Goal: Task Accomplishment & Management: Manage account settings

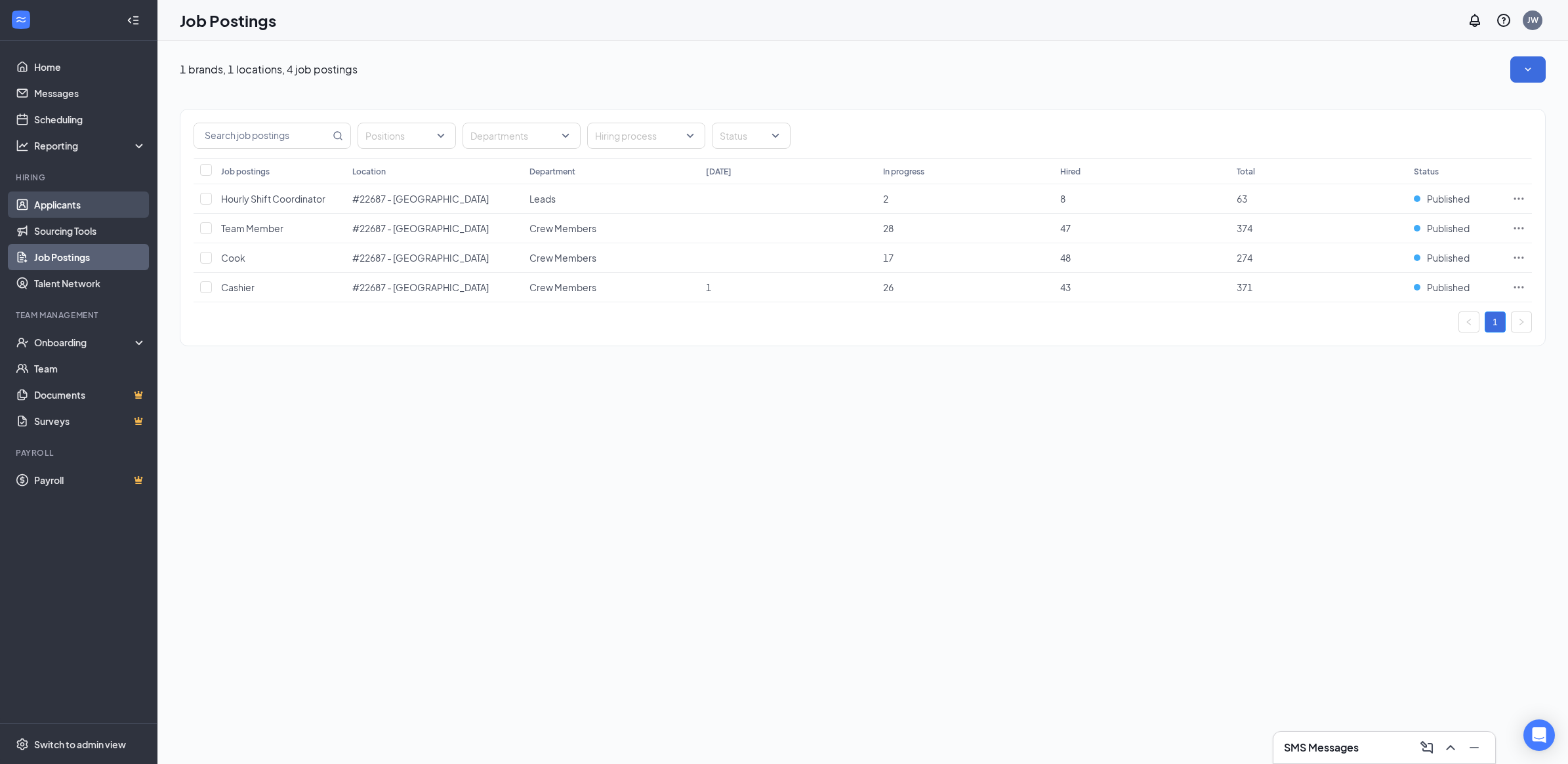
click at [50, 202] on link "Applicants" at bounding box center [90, 205] width 112 height 26
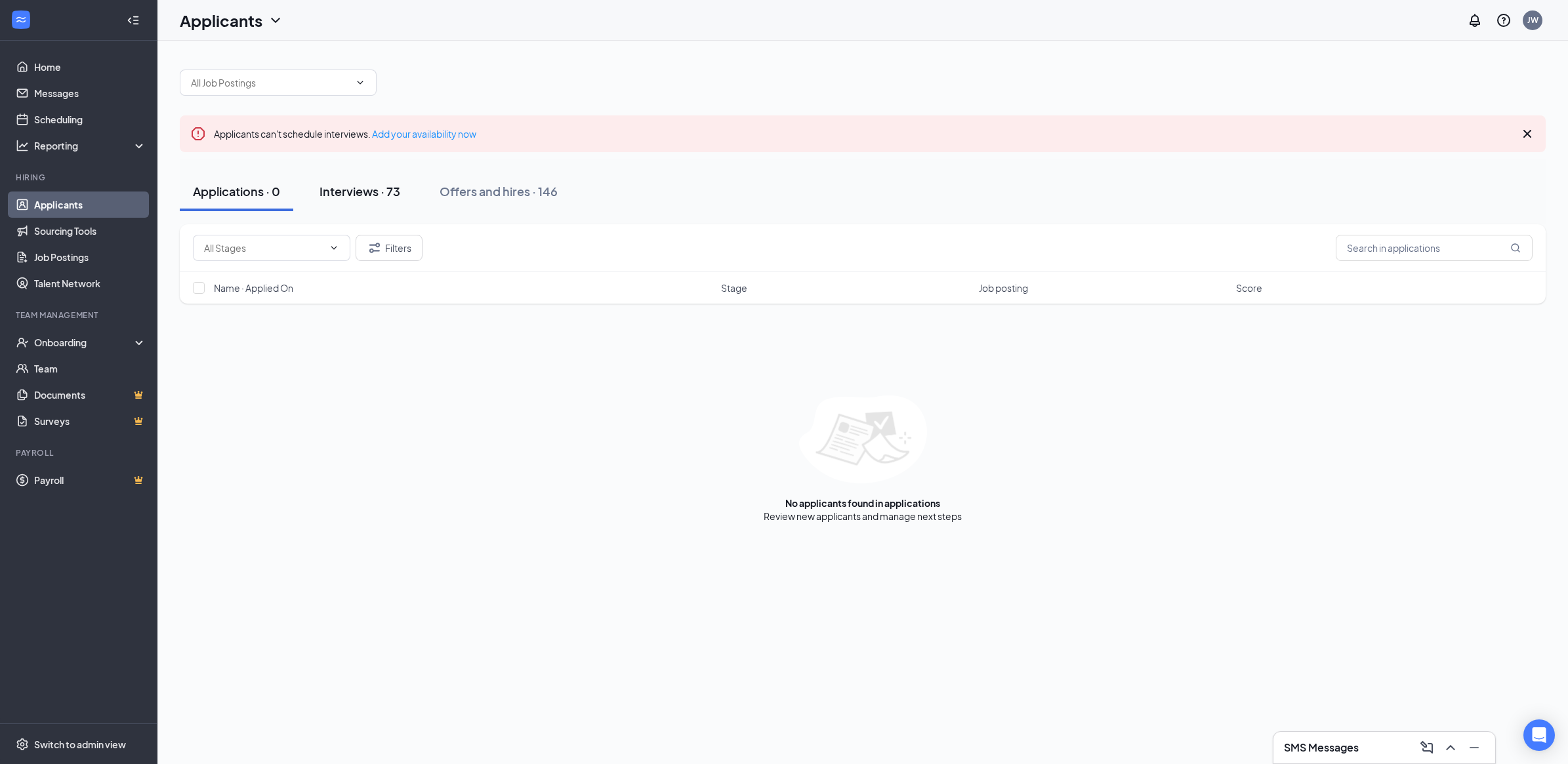
click at [352, 194] on div "Interviews · 73" at bounding box center [360, 191] width 81 height 16
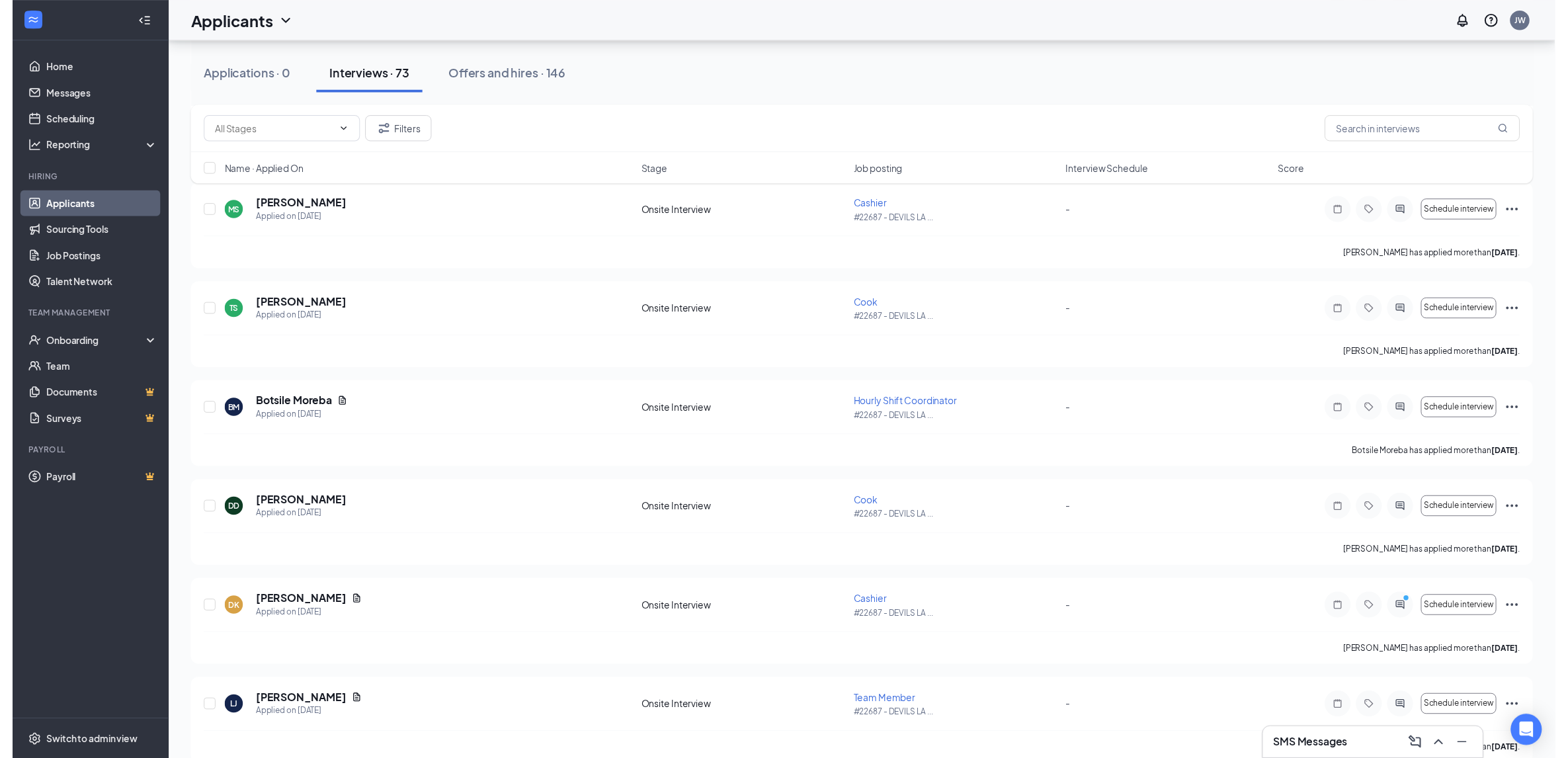
scroll to position [1323, 0]
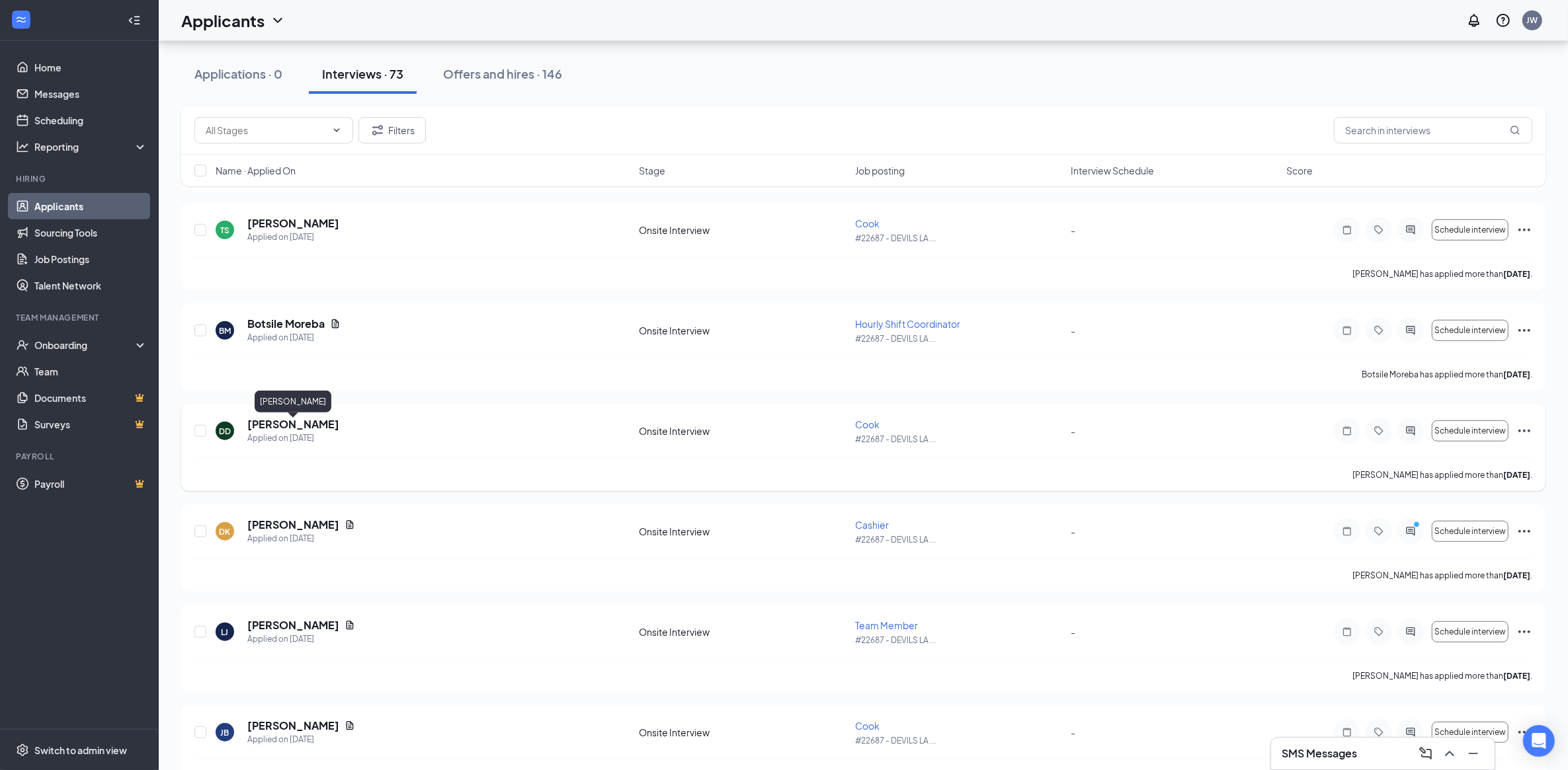
click at [318, 420] on h5 "[PERSON_NAME]" at bounding box center [293, 425] width 92 height 15
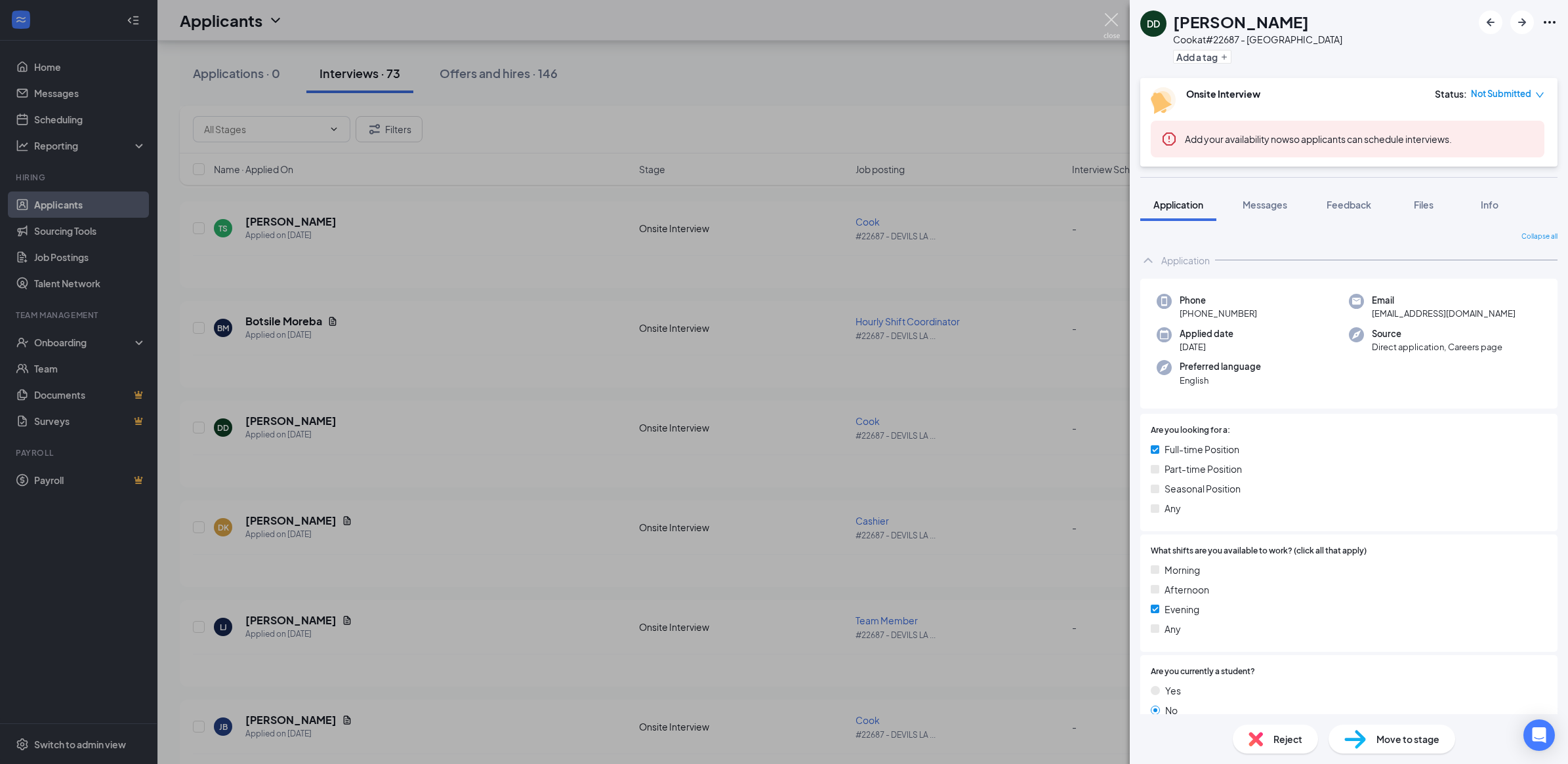
click at [1118, 14] on img at bounding box center [1111, 26] width 16 height 26
